Goal: Task Accomplishment & Management: Use online tool/utility

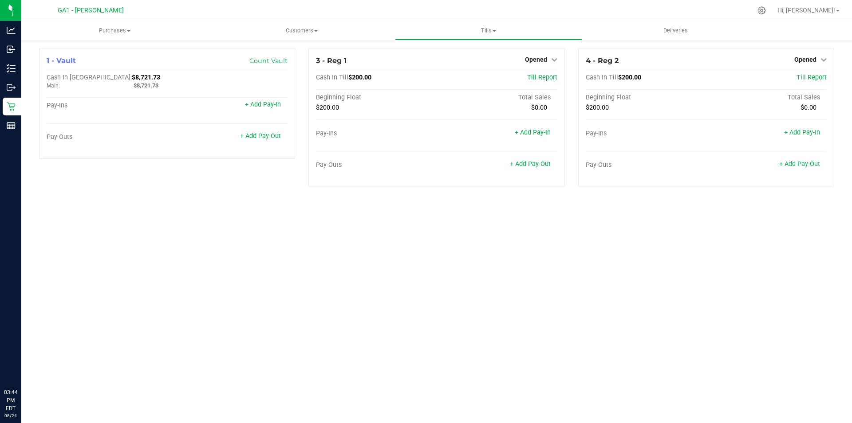
click at [359, 263] on div "Purchases Summary of purchases Fulfillment All purchases Customers All customer…" at bounding box center [436, 221] width 830 height 401
click at [229, 226] on div "Purchases Summary of purchases Fulfillment All purchases Customers All customer…" at bounding box center [436, 221] width 830 height 401
click at [387, 312] on div "Purchases Summary of purchases Fulfillment All purchases Customers All customer…" at bounding box center [436, 221] width 830 height 401
click at [323, 228] on div "Purchases Summary of purchases Fulfillment All purchases Customers All customer…" at bounding box center [436, 221] width 830 height 401
click at [536, 169] on div "Pay-Outs + Add Pay-Out" at bounding box center [436, 167] width 241 height 12
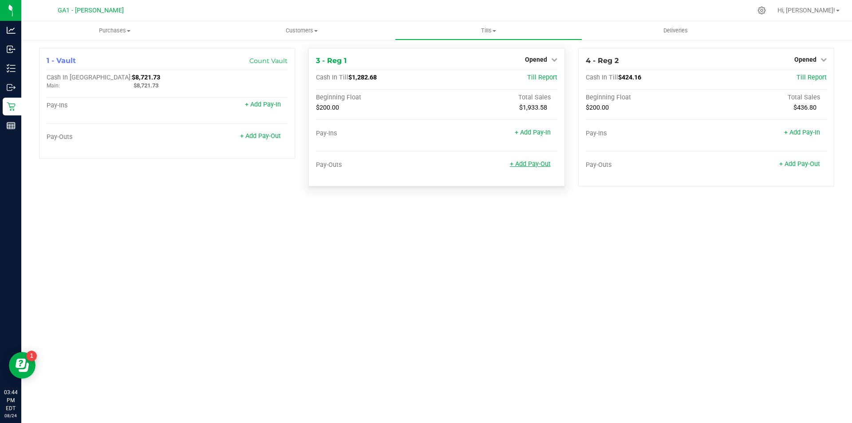
click at [535, 163] on link "+ Add Pay-Out" at bounding box center [530, 164] width 41 height 8
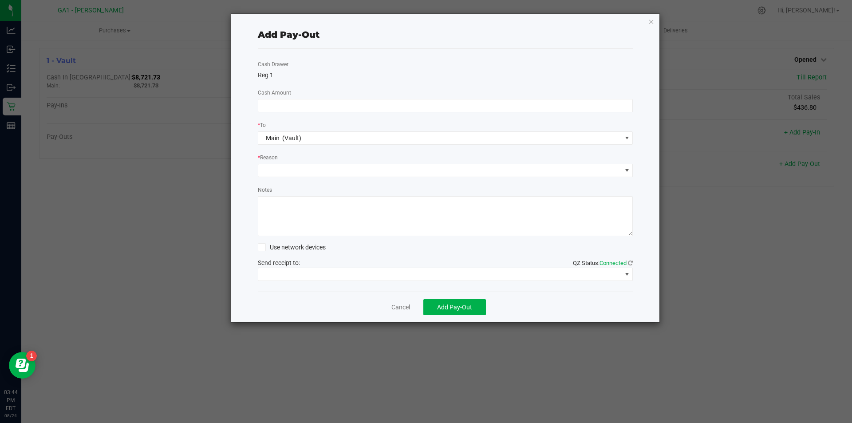
click at [419, 120] on div "* To" at bounding box center [445, 125] width 375 height 11
click at [417, 110] on input at bounding box center [445, 105] width 374 height 12
type input "$800.00"
click at [363, 173] on span at bounding box center [439, 170] width 363 height 12
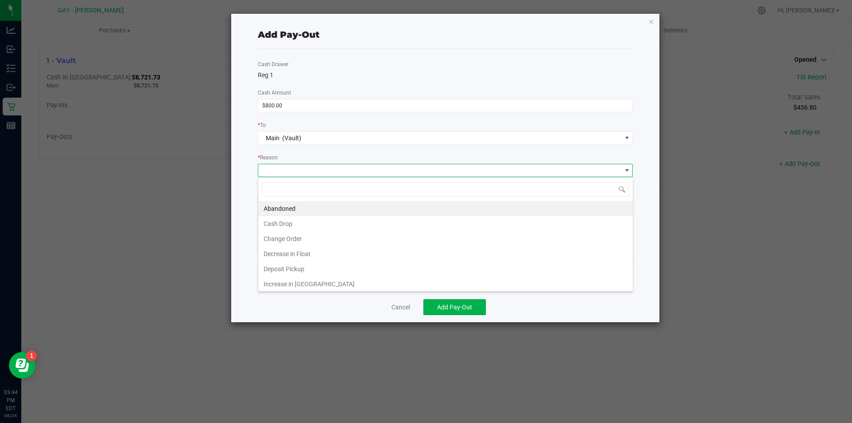
scroll to position [13, 375]
click at [332, 222] on li "Cash Drop" at bounding box center [445, 223] width 374 height 15
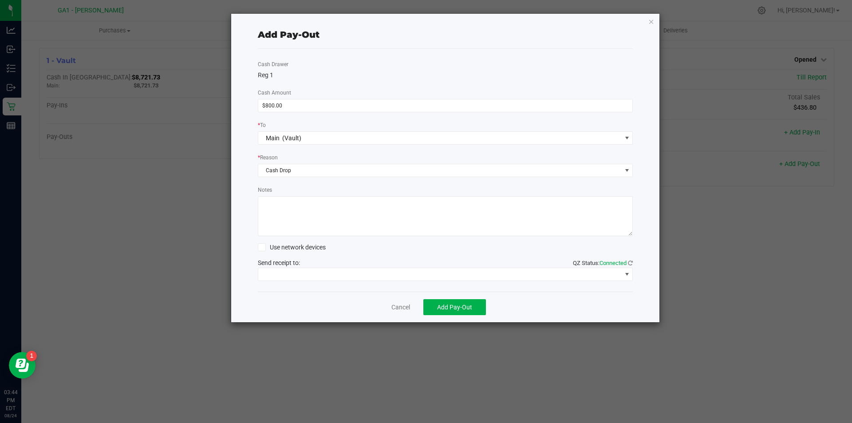
click at [418, 47] on div "Add Pay-Out" at bounding box center [445, 35] width 375 height 28
click at [650, 23] on icon "button" at bounding box center [651, 21] width 6 height 11
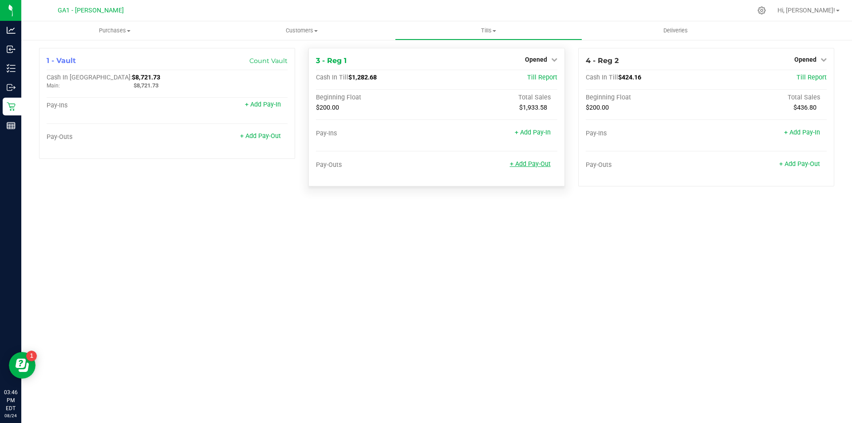
click at [521, 163] on link "+ Add Pay-Out" at bounding box center [530, 164] width 41 height 8
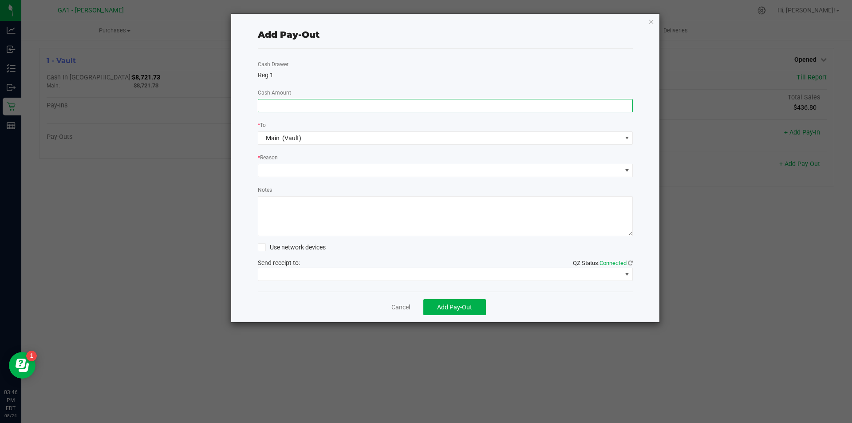
click at [427, 106] on input at bounding box center [445, 105] width 374 height 12
type input "$1,000.00"
click at [578, 167] on span at bounding box center [439, 170] width 363 height 12
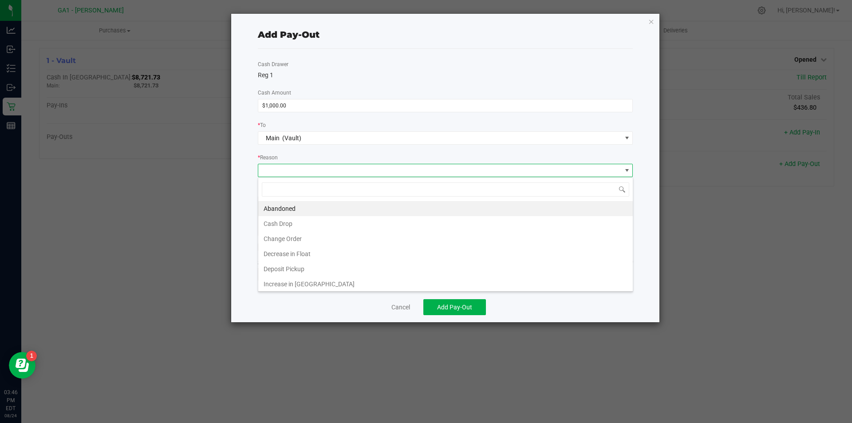
click at [486, 221] on li "Cash Drop" at bounding box center [445, 223] width 374 height 15
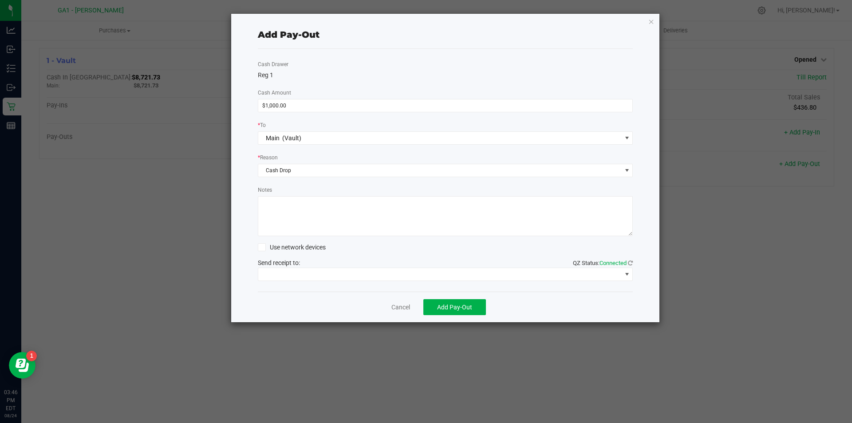
click at [240, 204] on div "Add Pay-Out Cash Drawer Reg 1 Cash Amount $1,000.00 * To Main (Vault) * Reason …" at bounding box center [445, 168] width 429 height 308
click at [377, 276] on span at bounding box center [439, 274] width 363 height 12
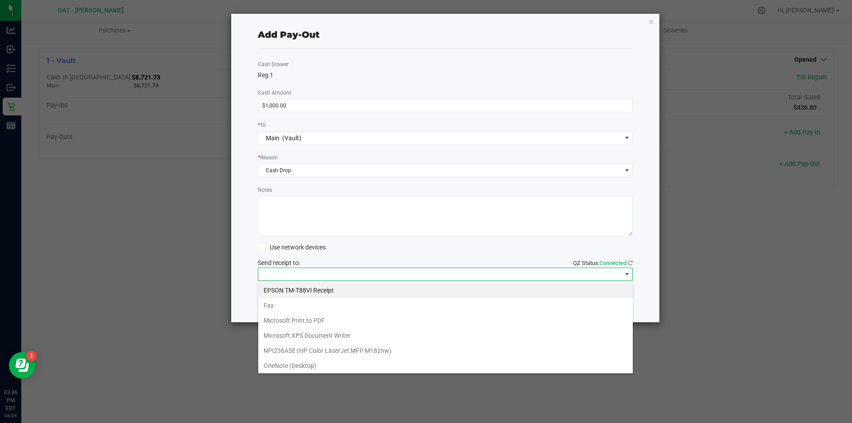
click at [369, 291] on Receipt "EPSON TM-T88VI Receipt" at bounding box center [445, 290] width 374 height 15
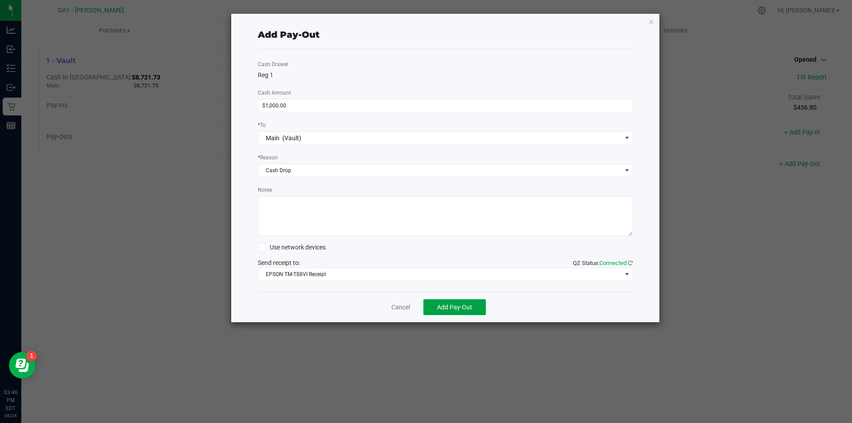
click at [448, 311] on span "Add Pay-Out" at bounding box center [454, 306] width 35 height 7
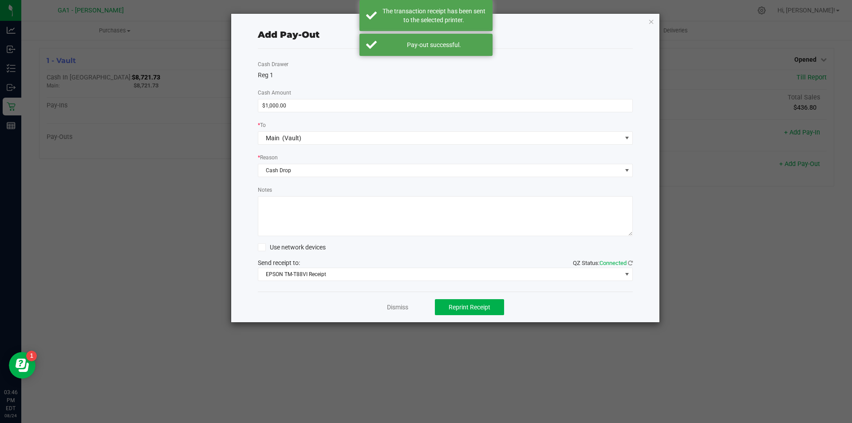
drag, startPoint x: 803, startPoint y: 263, endPoint x: 700, endPoint y: 75, distance: 214.4
click at [798, 253] on ngb-modal-window "Add Pay-Out Cash Drawer Reg 1 Cash Amount $1,000.00 * To Main (Vault) * Reason …" at bounding box center [429, 211] width 858 height 423
click at [650, 21] on icon "button" at bounding box center [651, 21] width 6 height 11
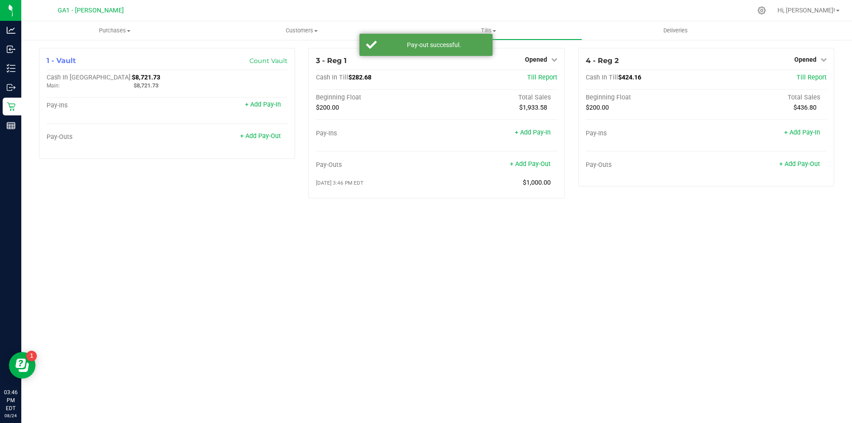
click at [666, 327] on div "Purchases Summary of purchases Fulfillment All purchases Customers All customer…" at bounding box center [436, 221] width 830 height 401
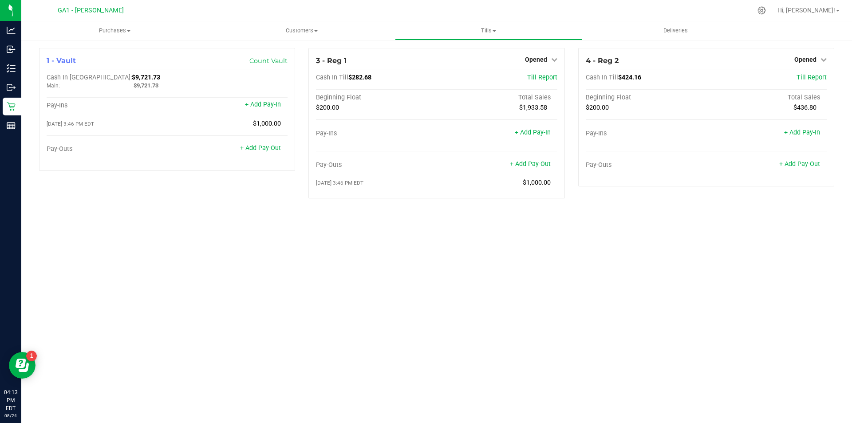
drag, startPoint x: 435, startPoint y: 323, endPoint x: 417, endPoint y: 317, distance: 18.5
click at [433, 322] on div "Purchases Summary of purchases Fulfillment All purchases Customers All customer…" at bounding box center [436, 221] width 830 height 401
click at [460, 234] on div "Purchases Summary of purchases Fulfillment All purchases Customers All customer…" at bounding box center [436, 221] width 830 height 401
